Goal: Check status: Check status

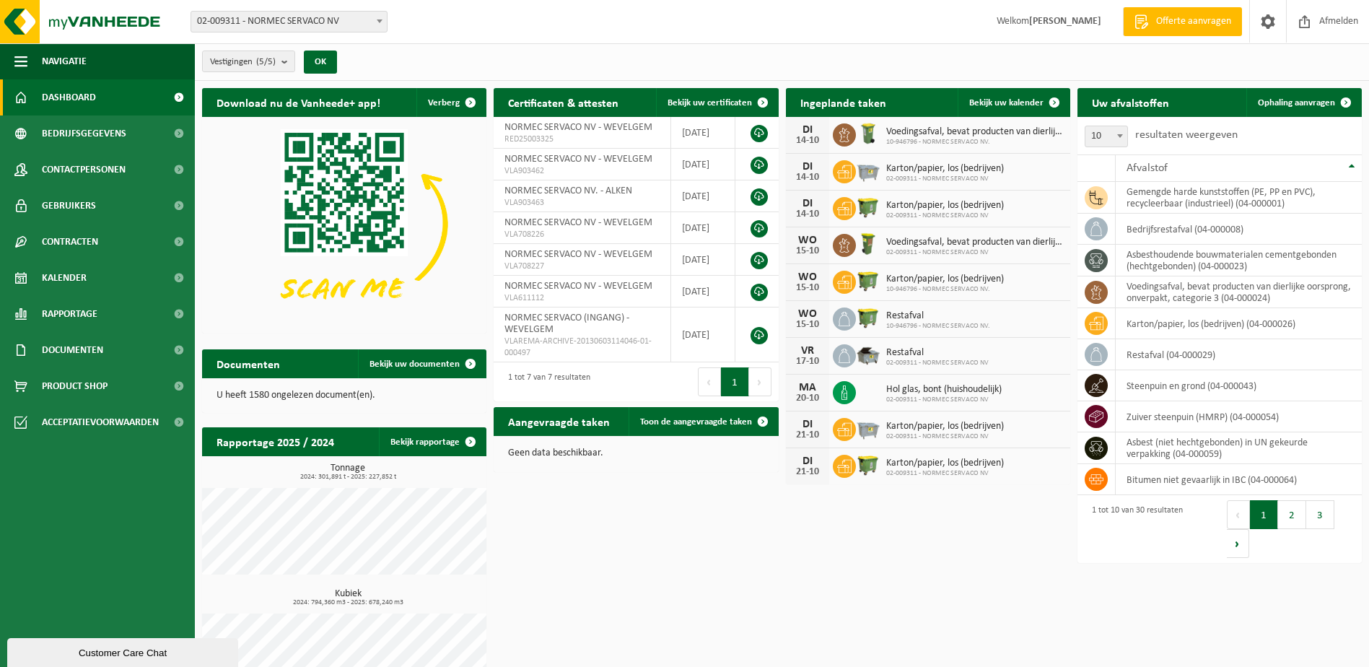
click at [906, 170] on span "Karton/papier, los (bedrijven)" at bounding box center [945, 169] width 118 height 12
drag, startPoint x: 901, startPoint y: 172, endPoint x: 896, endPoint y: 180, distance: 8.4
click at [896, 180] on div "Karton/papier, los (bedrijven) 02-009311 - NORMEC SERVACO NV" at bounding box center [941, 172] width 125 height 22
click at [918, 175] on span "02-009311 - NORMEC SERVACO NV" at bounding box center [945, 179] width 118 height 9
click at [916, 206] on span "Karton/papier, los (bedrijven)" at bounding box center [945, 206] width 118 height 12
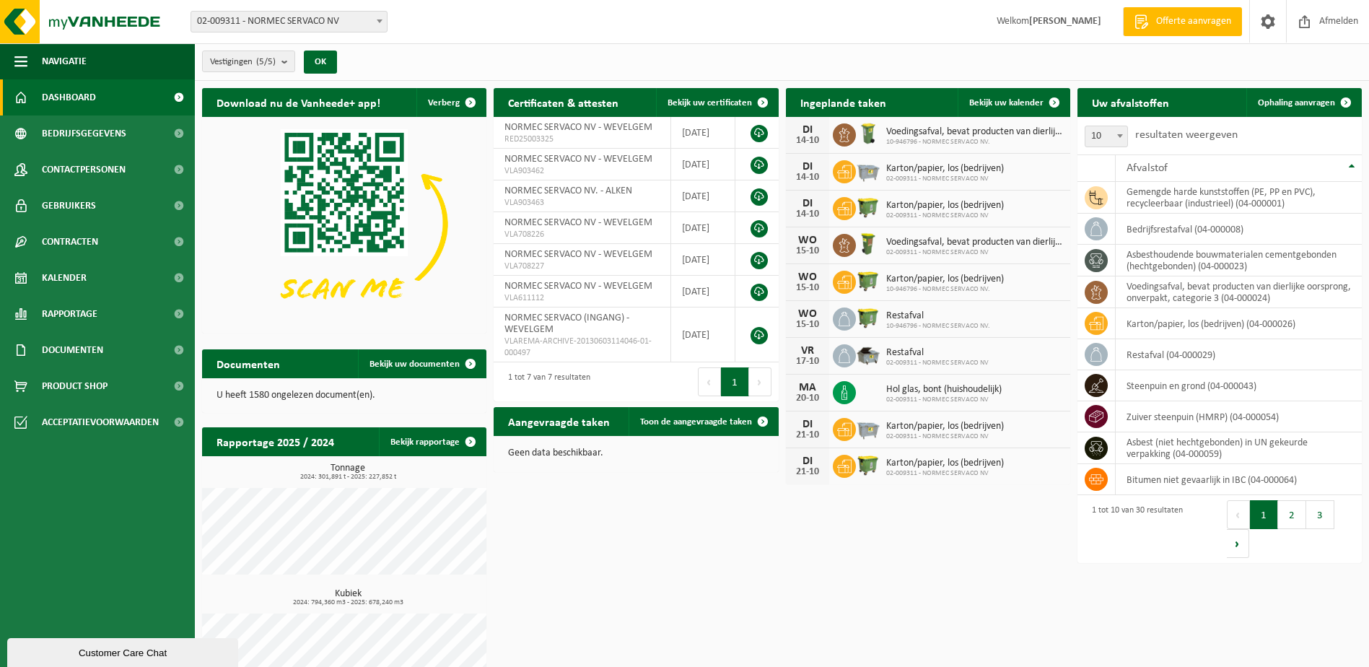
click at [315, 27] on span "02-009311 - NORMEC SERVACO NV" at bounding box center [289, 22] width 196 height 20
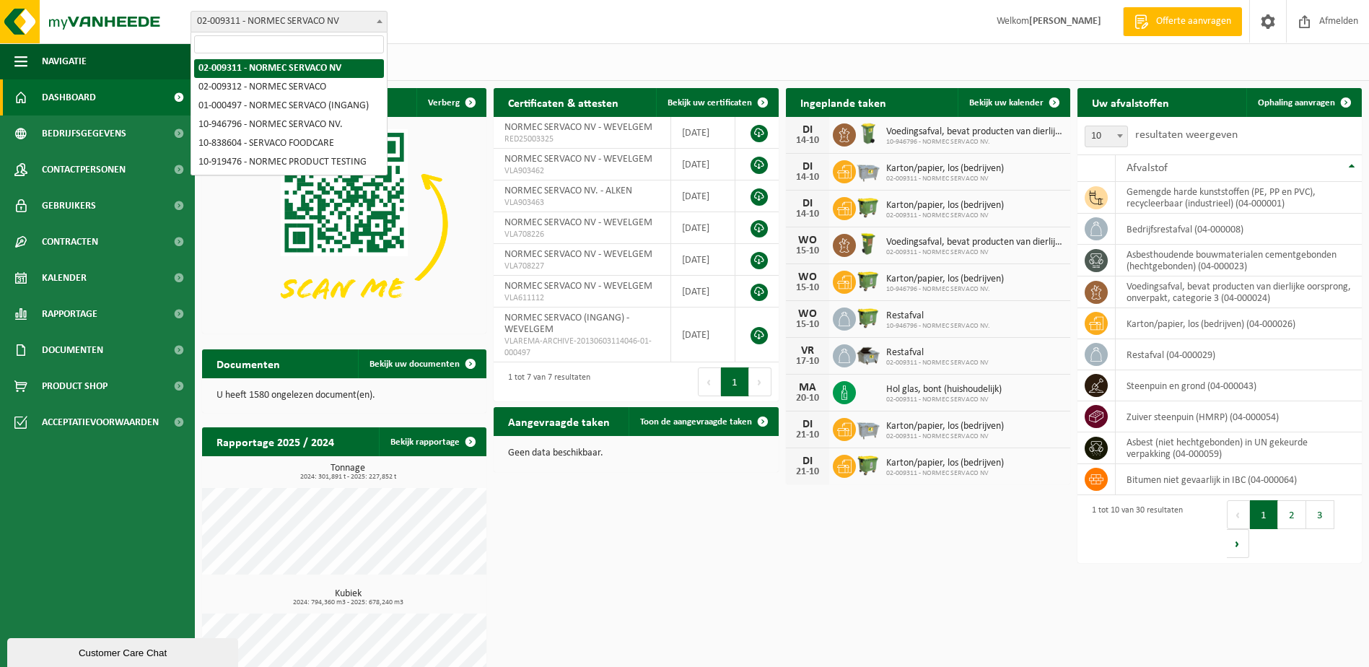
click at [452, 64] on div "Vestigingen (5/5) Alles selecteren Alles deselecteren Actieve selecteren NORMEC…" at bounding box center [782, 62] width 1174 height 38
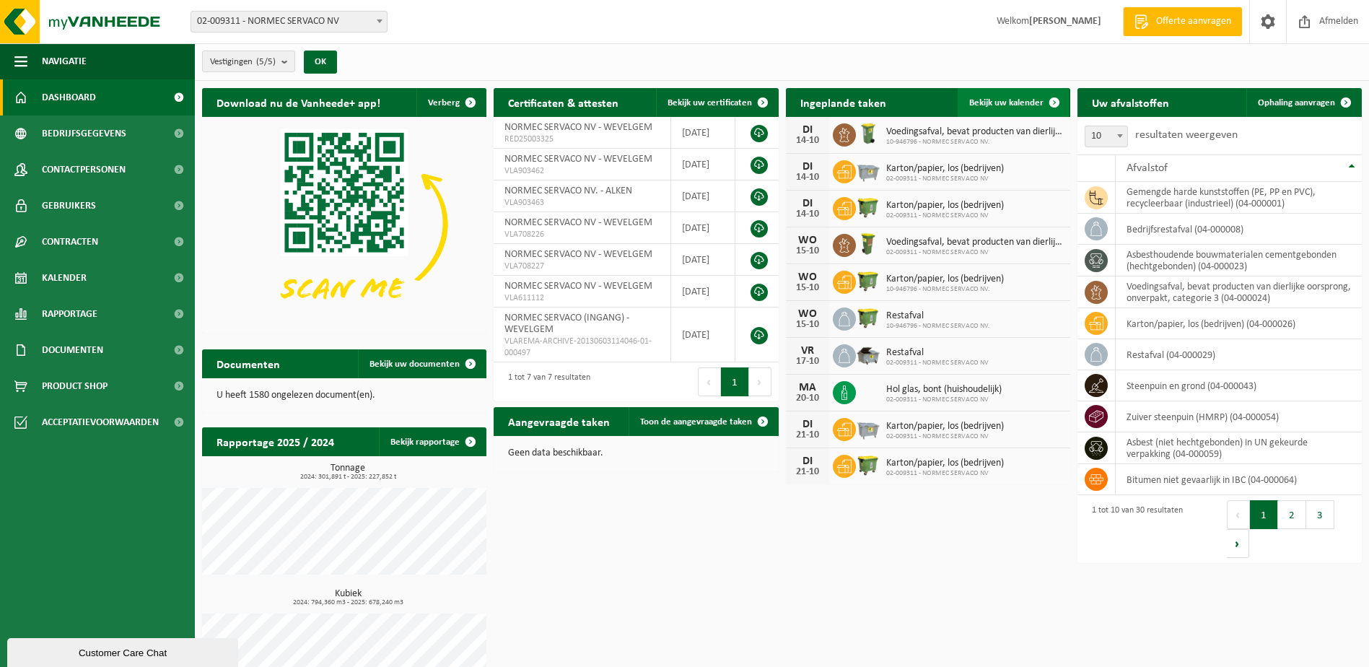
click at [1027, 102] on span "Bekijk uw kalender" at bounding box center [1006, 102] width 74 height 9
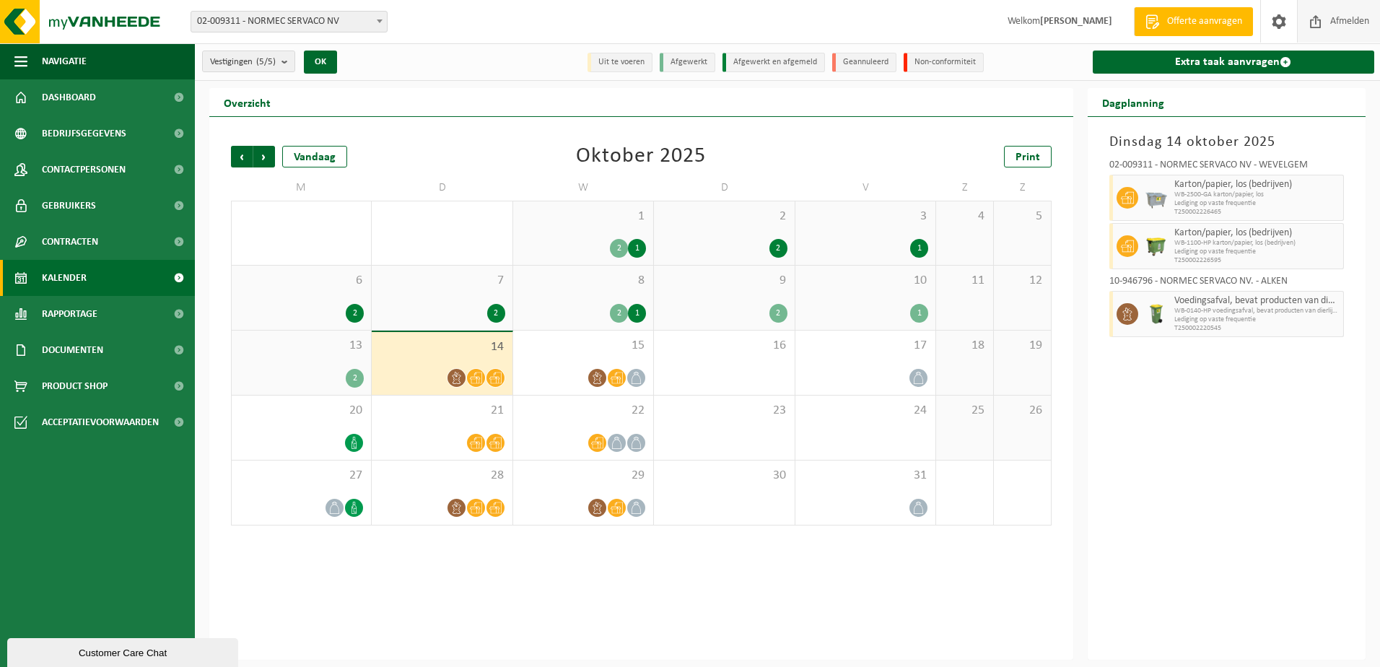
click at [1336, 14] on span "Afmelden" at bounding box center [1349, 21] width 46 height 43
